Goal: Transaction & Acquisition: Purchase product/service

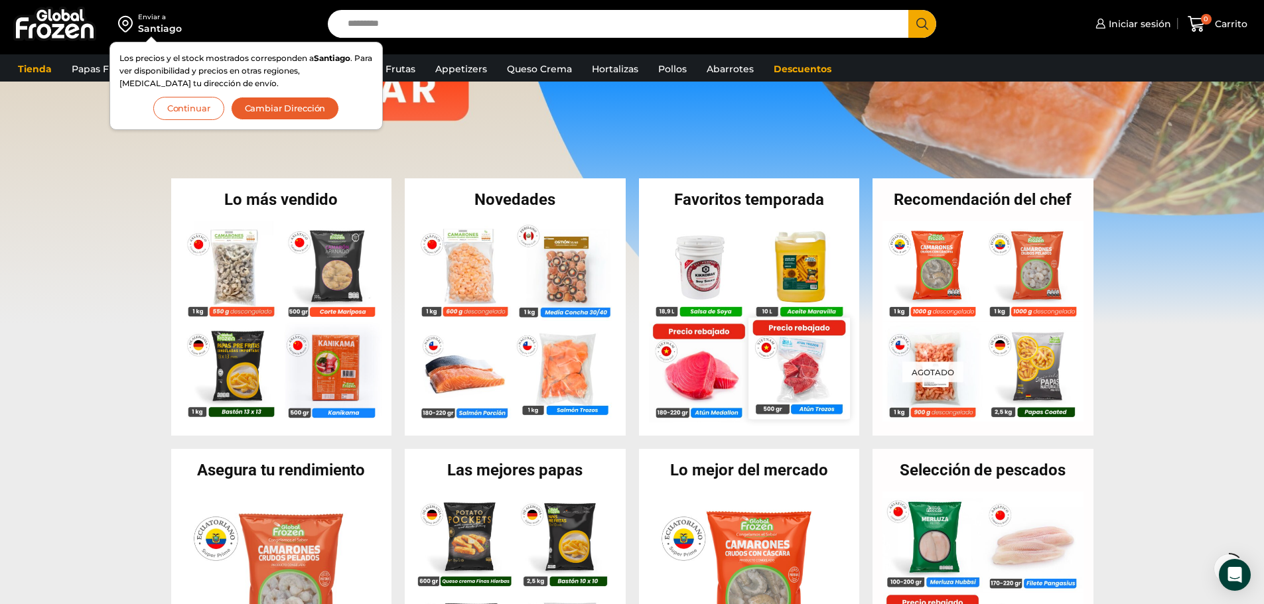
scroll to position [265, 0]
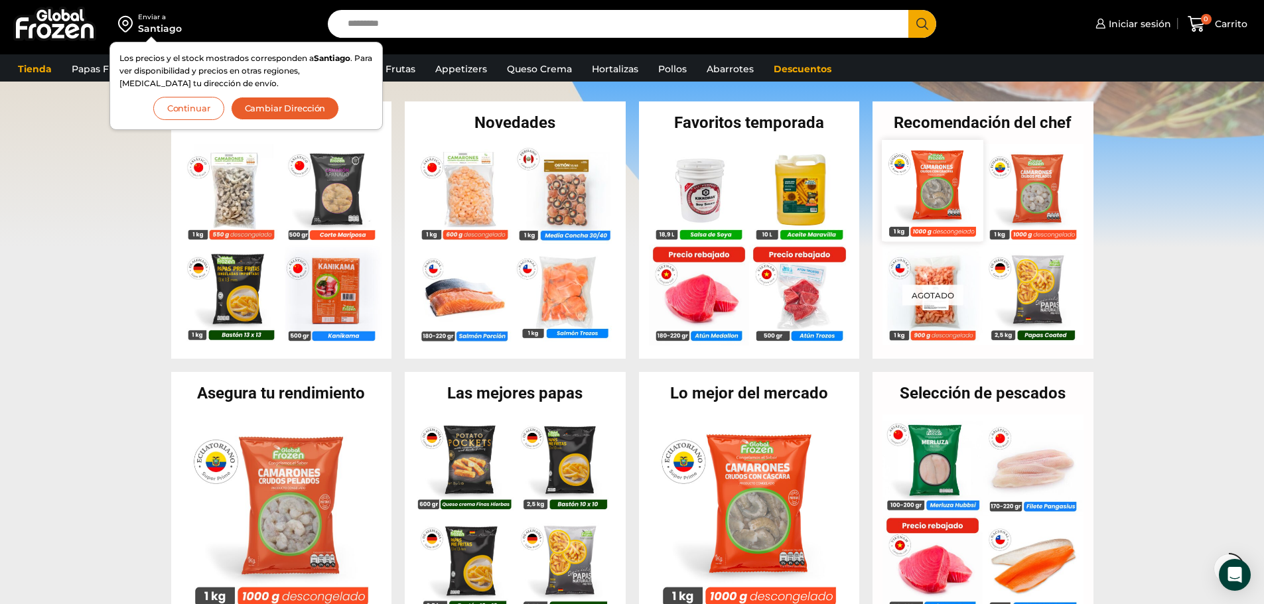
click at [917, 188] on img at bounding box center [931, 190] width 101 height 101
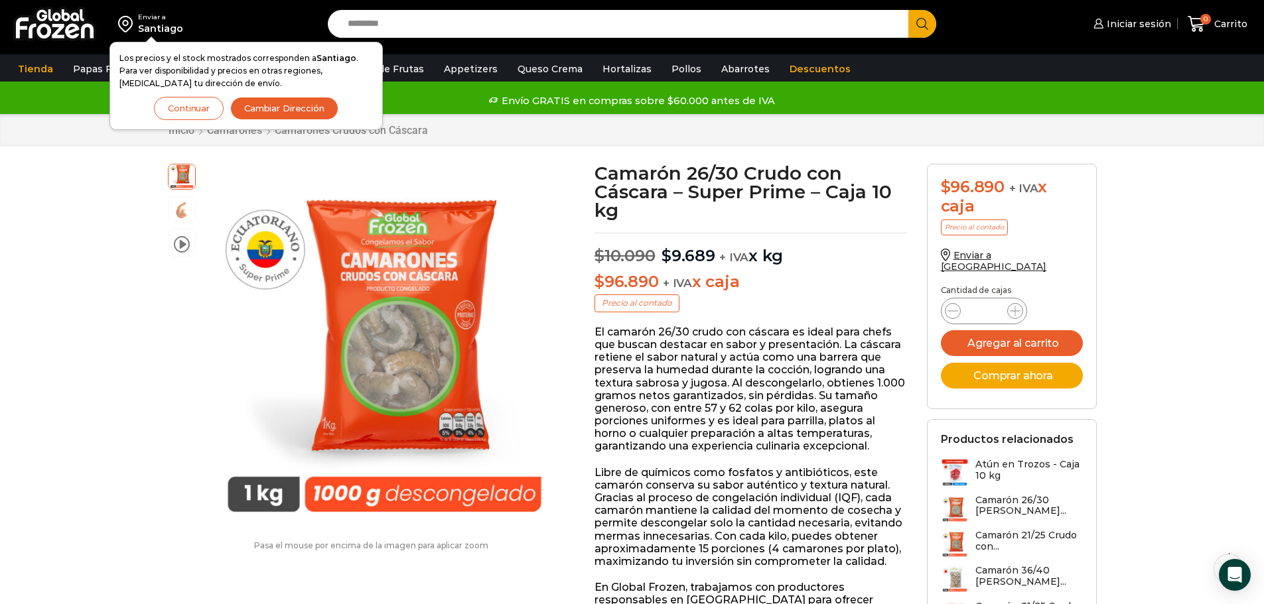
scroll to position [67, 0]
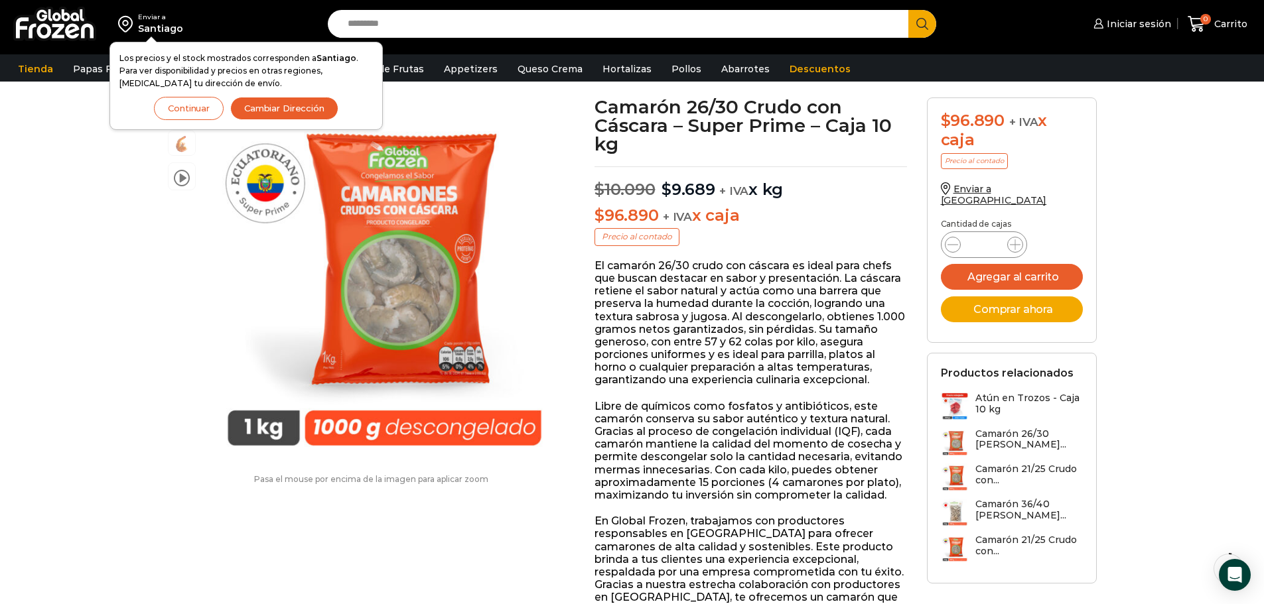
click at [1029, 499] on h3 "Camarón 36/40 [PERSON_NAME]..." at bounding box center [1028, 510] width 107 height 23
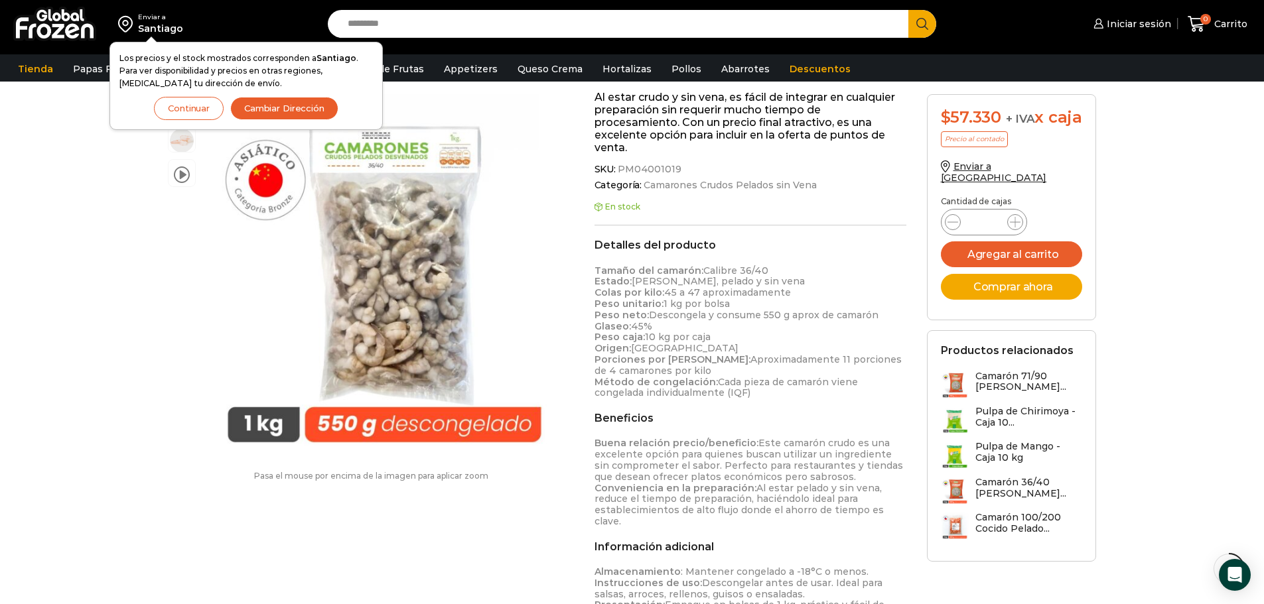
scroll to position [332, 0]
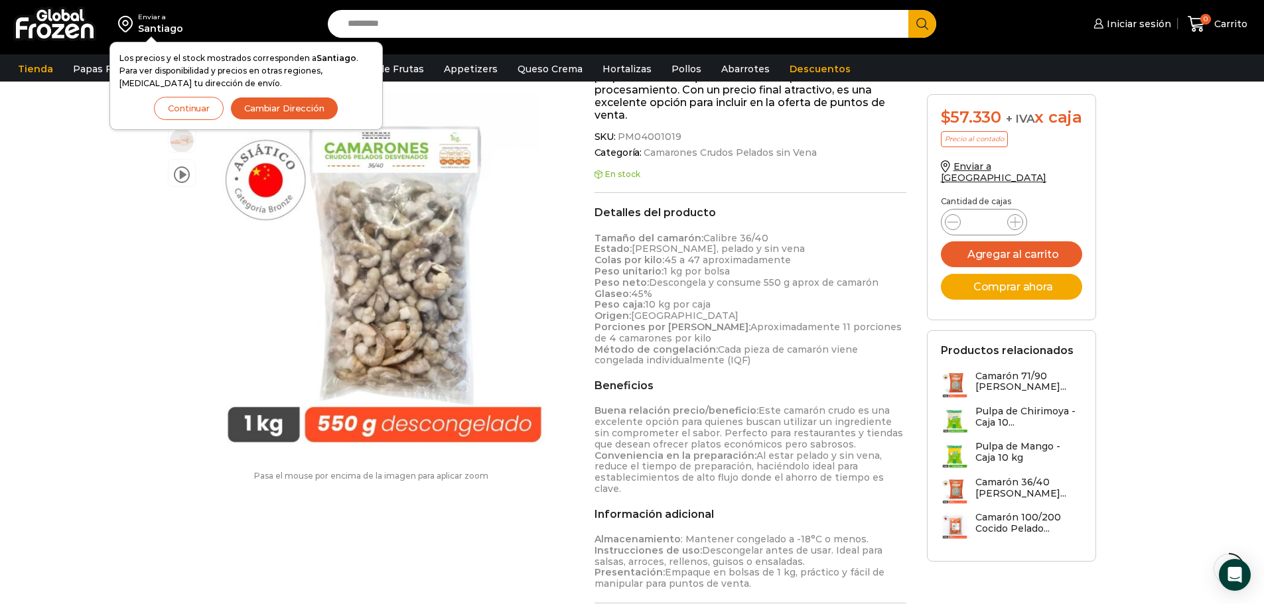
click at [1017, 490] on h3 "Camarón 36/40 [PERSON_NAME]..." at bounding box center [1028, 488] width 107 height 23
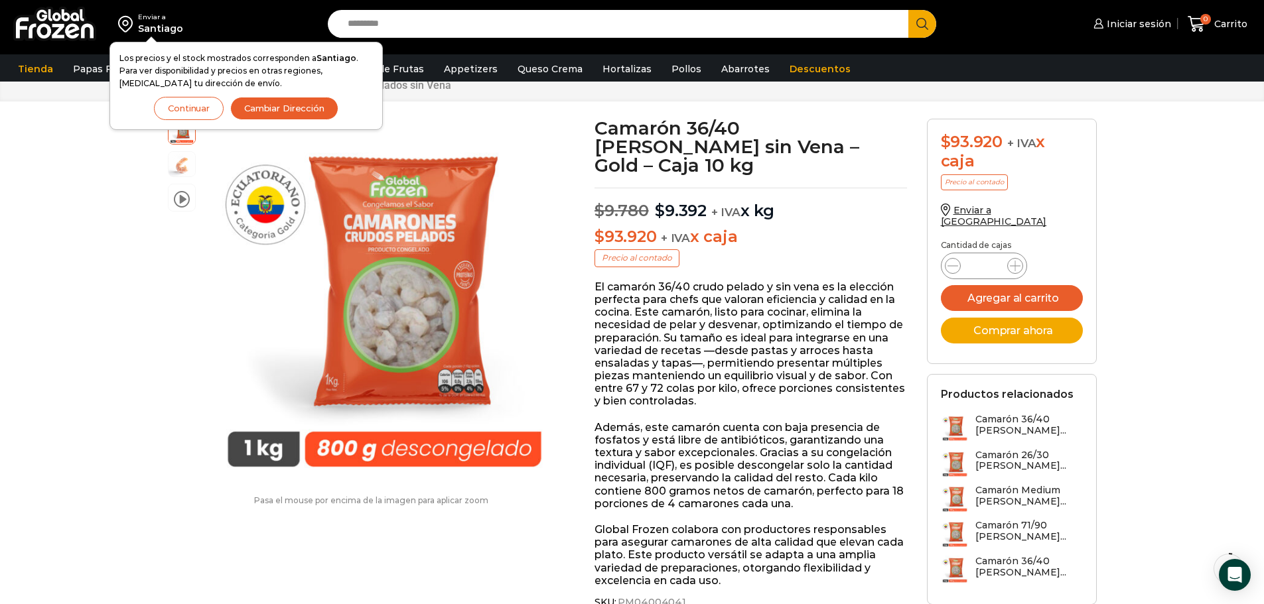
scroll to position [67, 0]
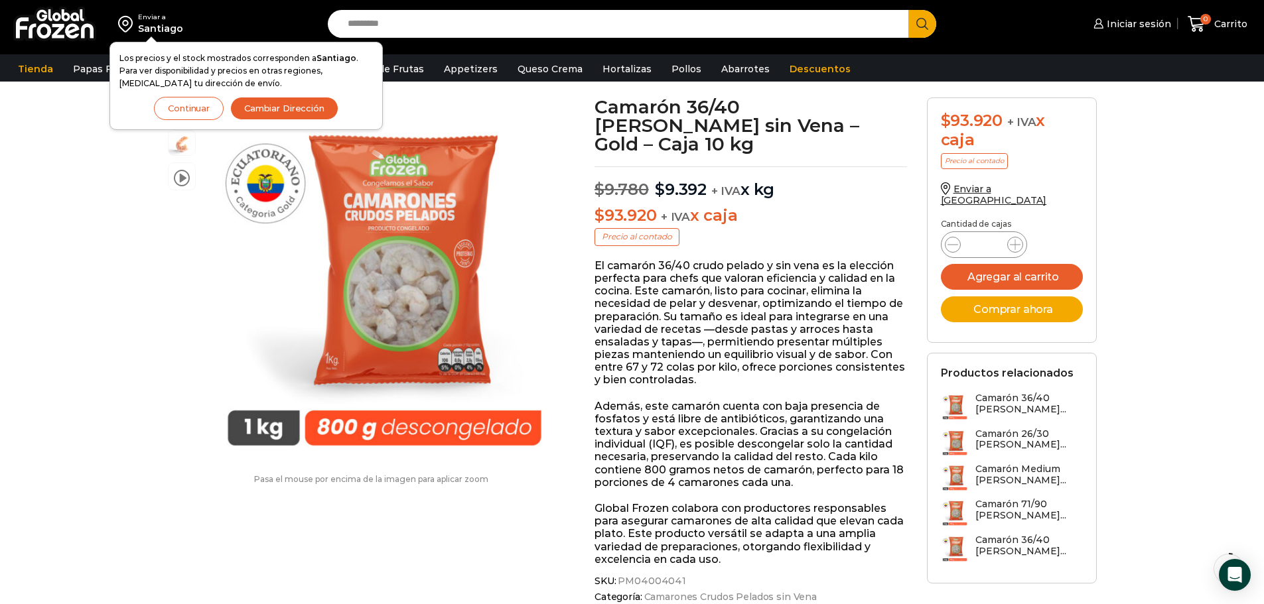
click at [507, 5] on div "Enviar a Santiago Los precios y el stock mostrados corresponden a Santiago . Pa…" at bounding box center [631, 24] width 1257 height 48
click at [501, 20] on input "Search input" at bounding box center [621, 24] width 561 height 28
click at [908, 10] on button "Search" at bounding box center [922, 24] width 28 height 28
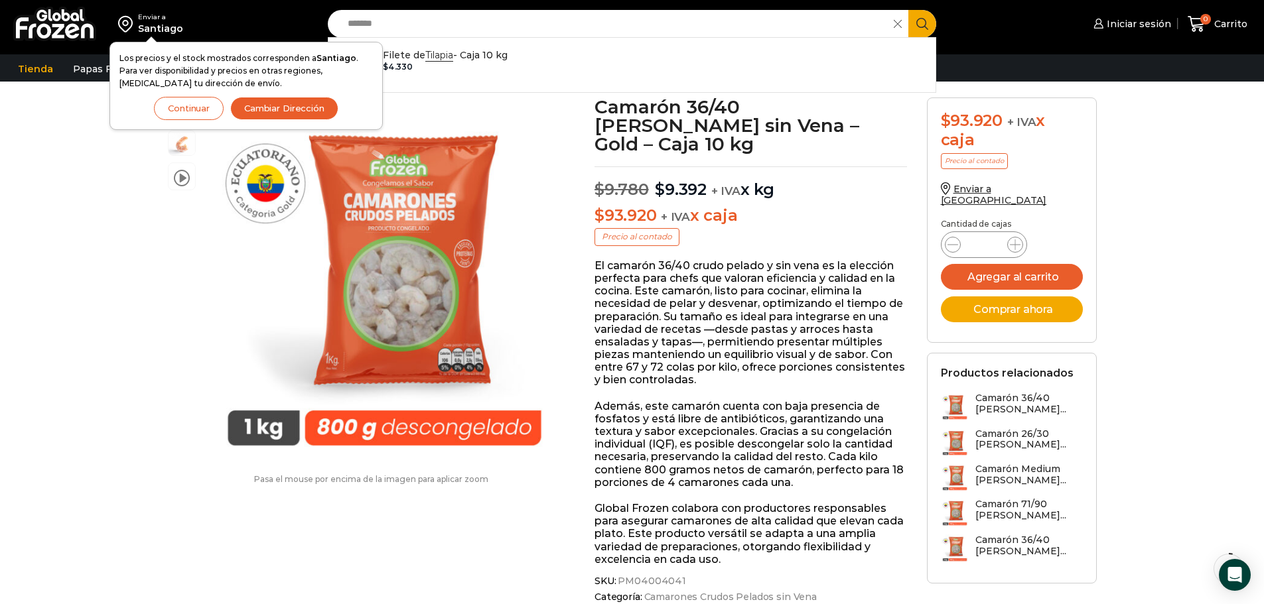
click at [207, 112] on button "Continuar" at bounding box center [189, 108] width 70 height 23
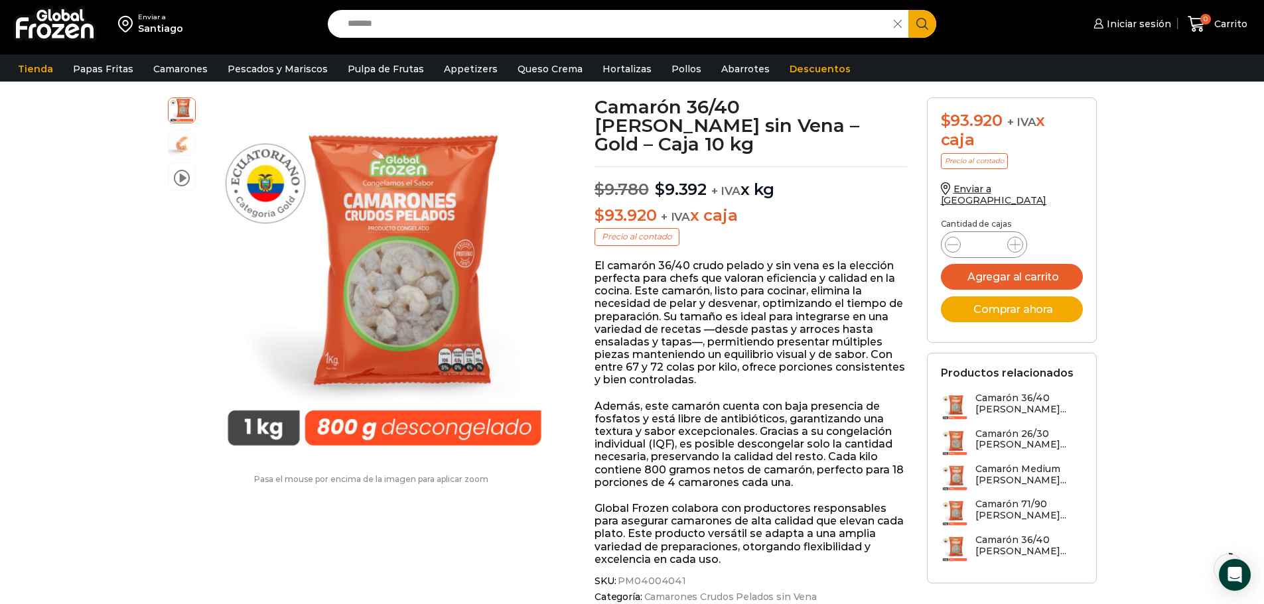
click at [431, 29] on input "*******" at bounding box center [614, 24] width 547 height 28
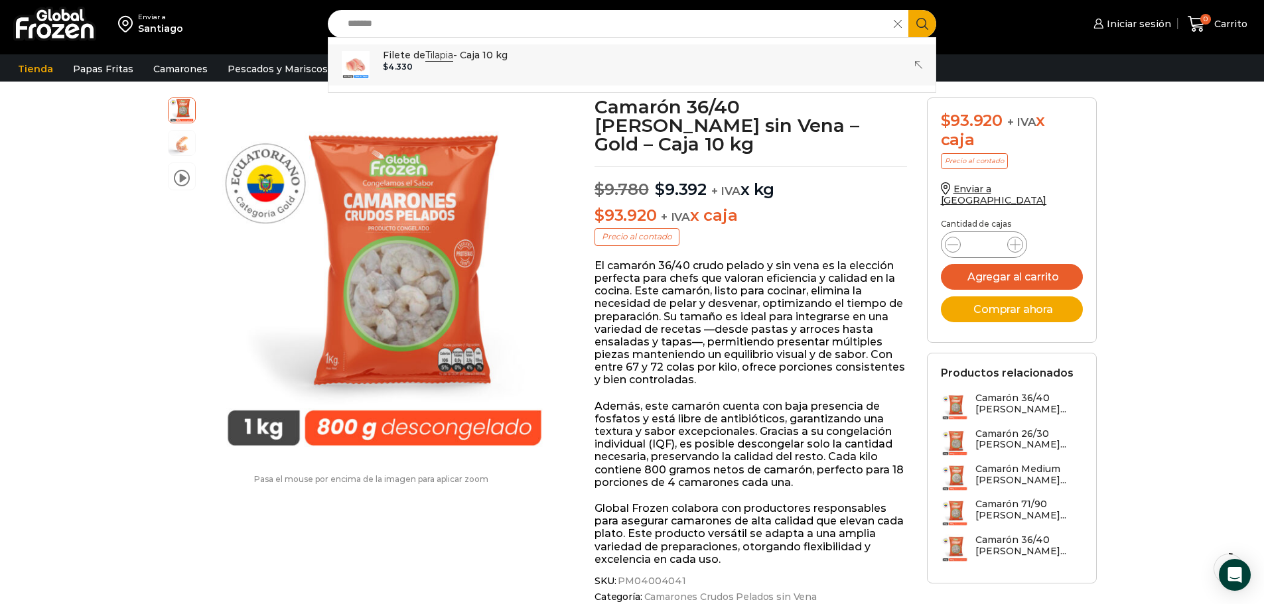
click at [435, 64] on div "$ 4.330" at bounding box center [445, 66] width 125 height 9
type input "**********"
